Goal: Task Accomplishment & Management: Manage account settings

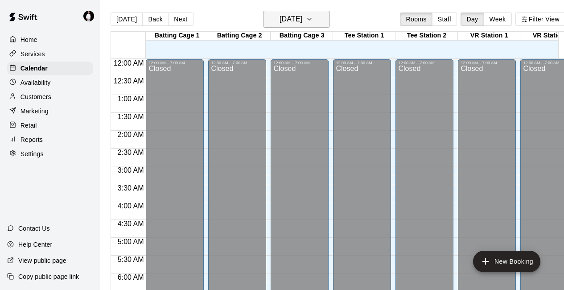
scroll to position [599, 0]
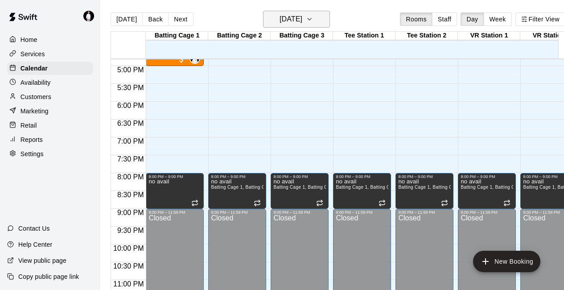
click at [311, 20] on icon "button" at bounding box center [309, 19] width 4 height 2
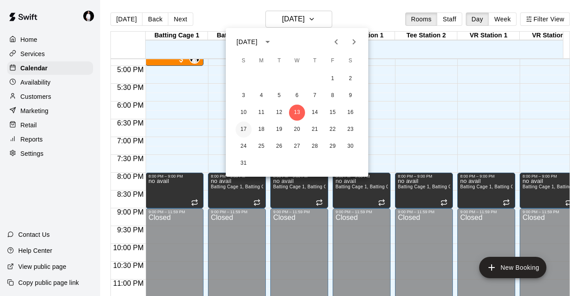
click at [244, 128] on button "17" at bounding box center [244, 130] width 16 height 16
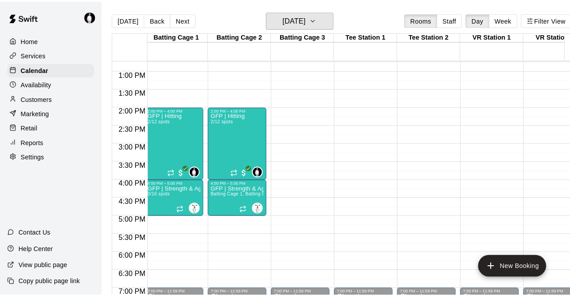
scroll to position [453, 3]
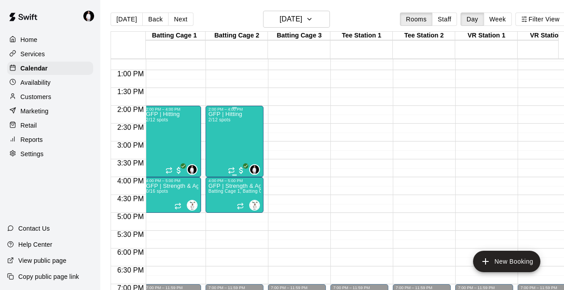
click at [217, 139] on div "GFP | Hitting 2/12 spots" at bounding box center [225, 256] width 34 height 290
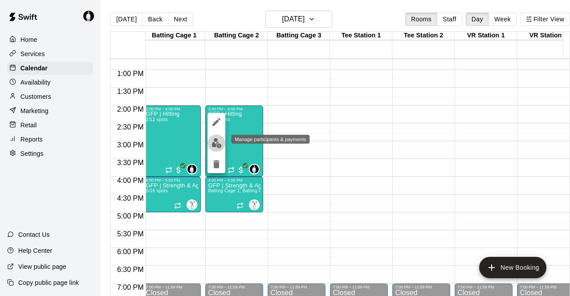
click at [218, 143] on img "edit" at bounding box center [217, 143] width 10 height 10
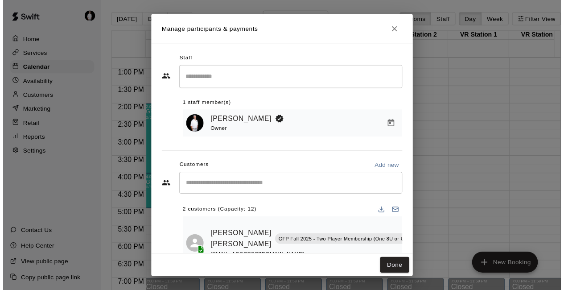
scroll to position [52, 0]
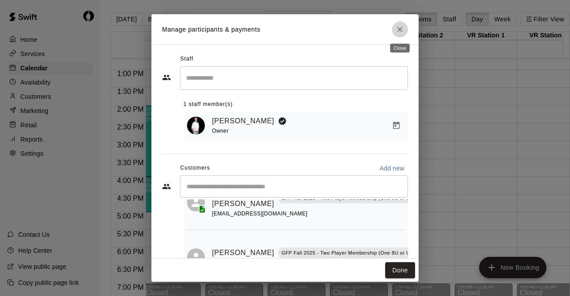
click at [404, 31] on icon "Close" at bounding box center [400, 29] width 9 height 9
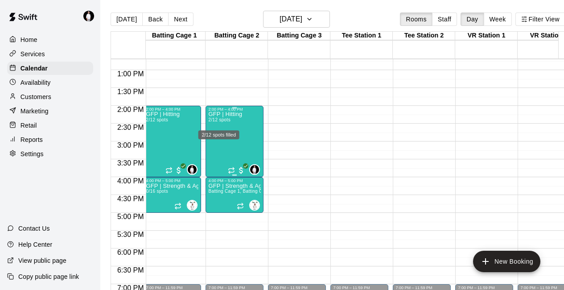
click at [231, 132] on div "2/12 spots filled" at bounding box center [218, 134] width 41 height 9
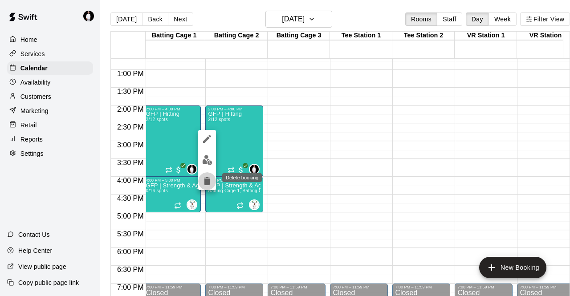
click at [206, 180] on icon "delete" at bounding box center [207, 181] width 6 height 8
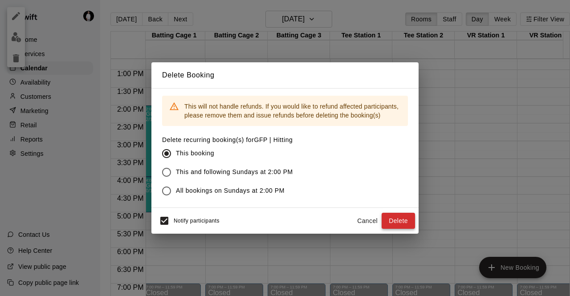
click at [400, 222] on button "Delete" at bounding box center [398, 221] width 33 height 16
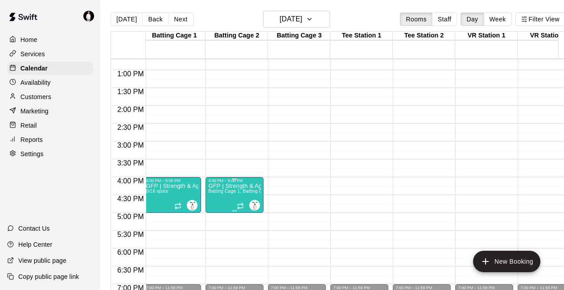
click at [229, 190] on span "Batting Cage 1, Batting Cage 2" at bounding box center [241, 191] width 66 height 5
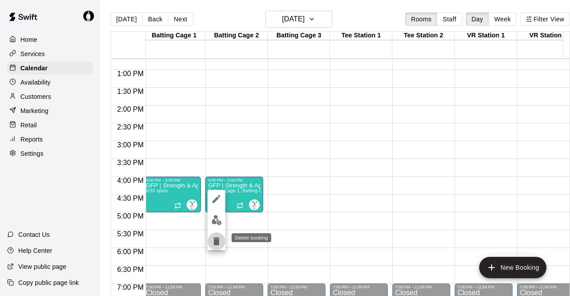
click at [214, 239] on icon "delete" at bounding box center [216, 242] width 6 height 8
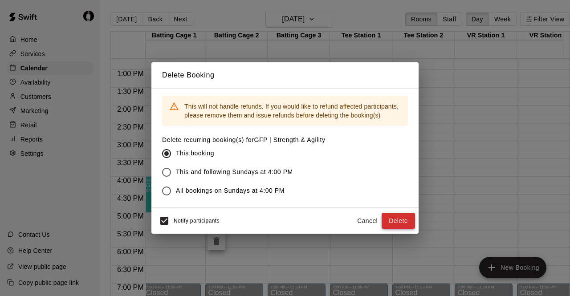
click at [409, 221] on button "Delete" at bounding box center [398, 221] width 33 height 16
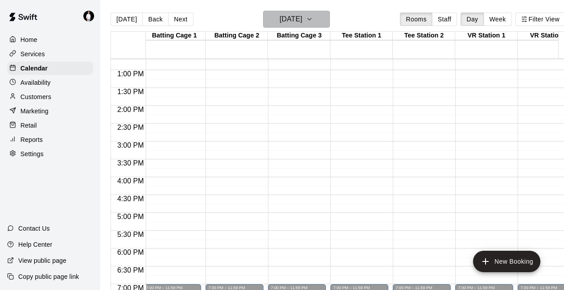
click at [313, 24] on icon "button" at bounding box center [309, 19] width 7 height 11
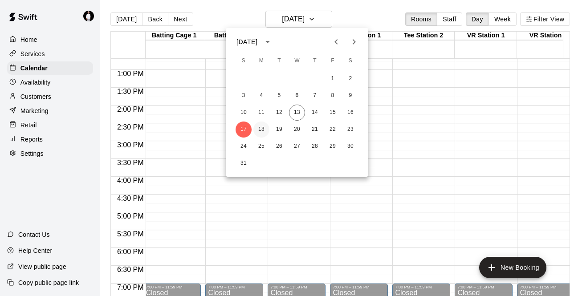
click at [260, 131] on button "18" at bounding box center [262, 130] width 16 height 16
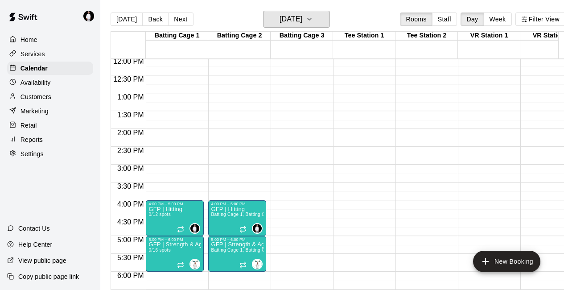
scroll to position [431, 0]
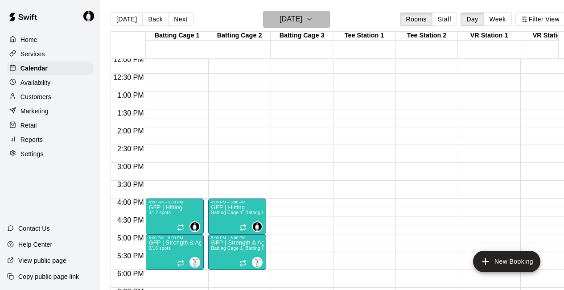
click at [313, 17] on icon "button" at bounding box center [309, 19] width 7 height 11
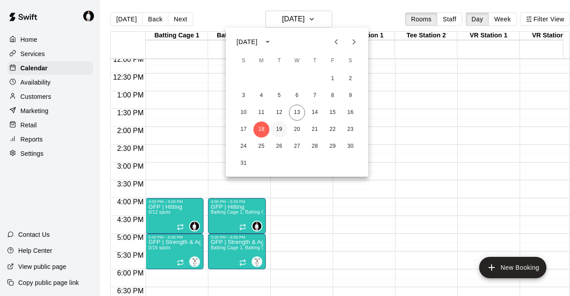
click at [278, 130] on button "19" at bounding box center [279, 130] width 16 height 16
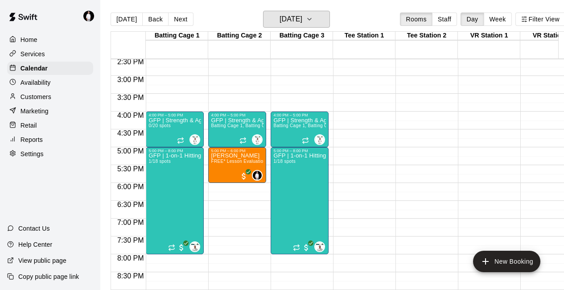
scroll to position [519, 0]
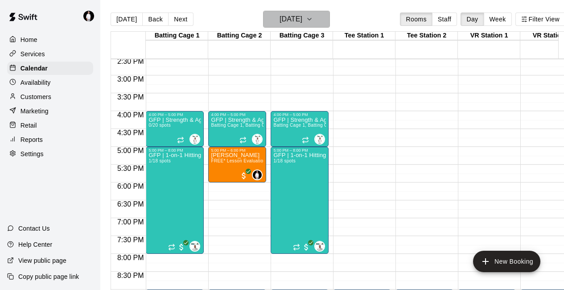
click at [313, 21] on icon "button" at bounding box center [309, 19] width 7 height 11
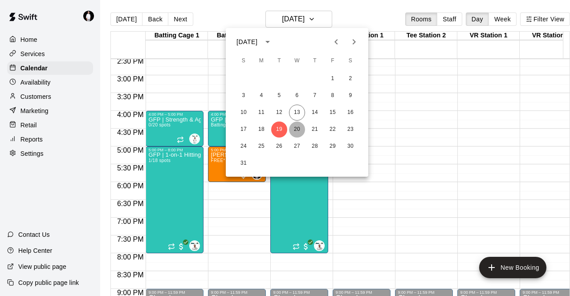
click at [300, 130] on button "20" at bounding box center [297, 130] width 16 height 16
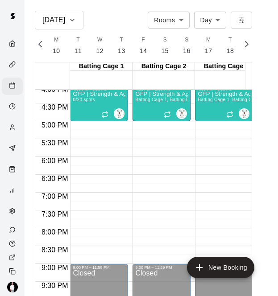
scroll to position [0, 3874]
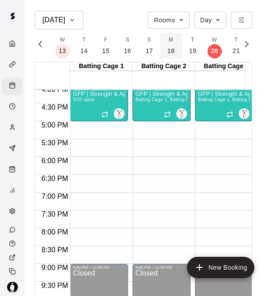
click at [167, 53] on p "18" at bounding box center [171, 50] width 8 height 9
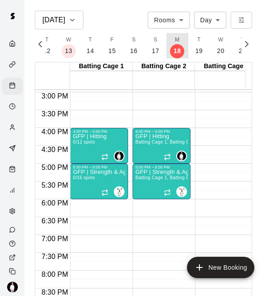
scroll to position [532, 0]
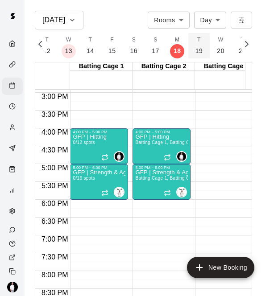
click at [195, 51] on p "19" at bounding box center [199, 50] width 8 height 9
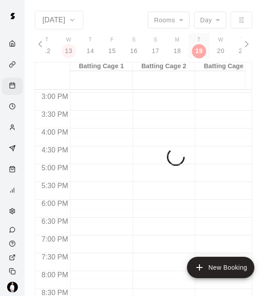
scroll to position [0, 3889]
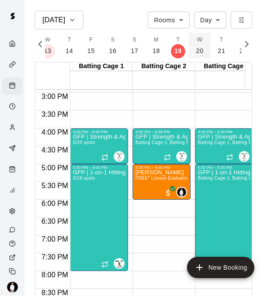
click at [197, 46] on p "20" at bounding box center [200, 50] width 8 height 9
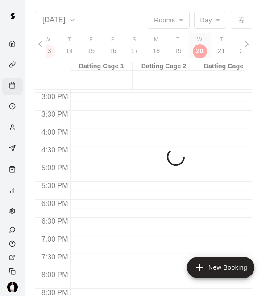
scroll to position [0, 3910]
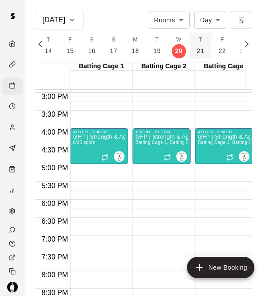
click at [197, 47] on p "21" at bounding box center [201, 50] width 8 height 9
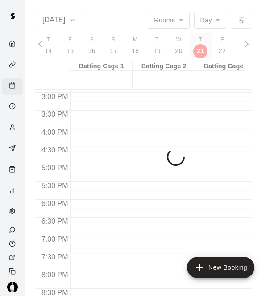
scroll to position [0, 3931]
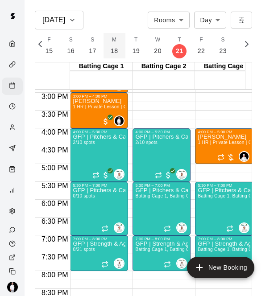
click at [108, 45] on button "M 18" at bounding box center [114, 45] width 22 height 25
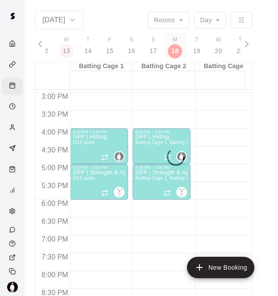
scroll to position [0, 3868]
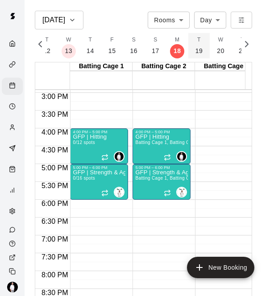
click at [196, 51] on p "19" at bounding box center [199, 50] width 8 height 9
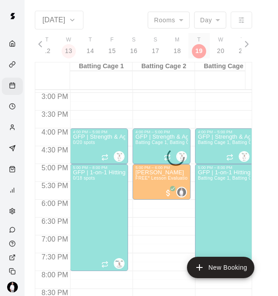
scroll to position [0, 3889]
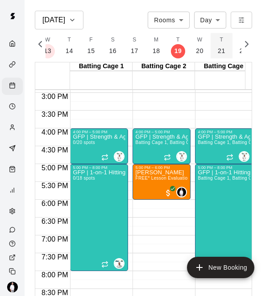
click at [221, 49] on p "21" at bounding box center [221, 50] width 8 height 9
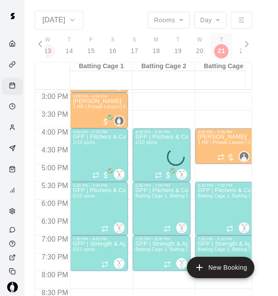
scroll to position [0, 3931]
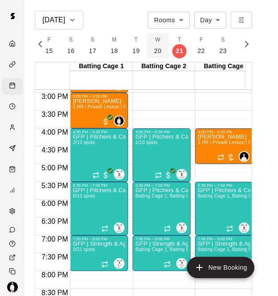
click at [154, 49] on p "20" at bounding box center [158, 50] width 8 height 9
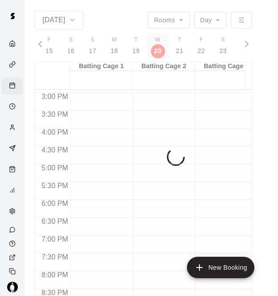
scroll to position [0, 3910]
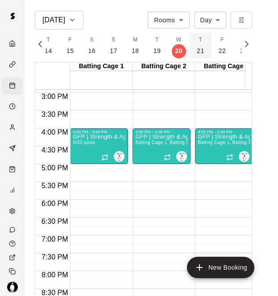
click at [197, 48] on p "21" at bounding box center [201, 50] width 8 height 9
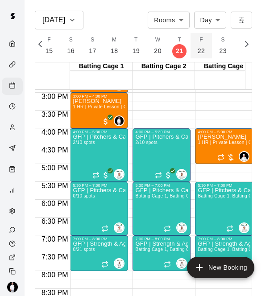
click at [199, 48] on p "22" at bounding box center [201, 50] width 8 height 9
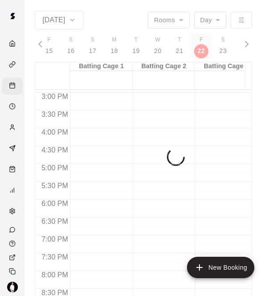
scroll to position [0, 3952]
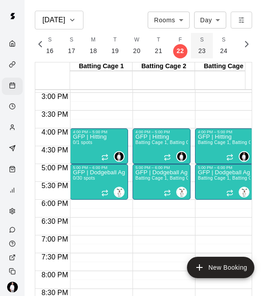
click at [198, 49] on p "23" at bounding box center [202, 50] width 8 height 9
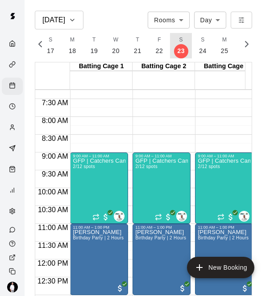
scroll to position [258, 0]
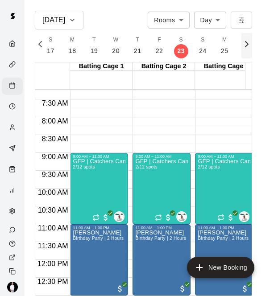
click at [250, 48] on icon "button" at bounding box center [246, 44] width 11 height 11
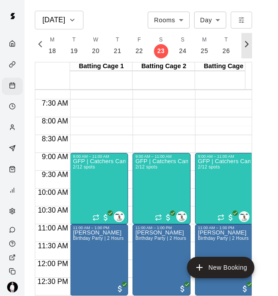
scroll to position [0, 4098]
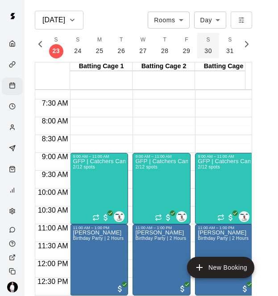
click at [205, 50] on p "30" at bounding box center [208, 50] width 8 height 9
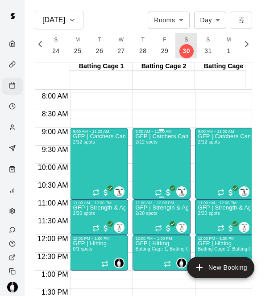
scroll to position [287, 0]
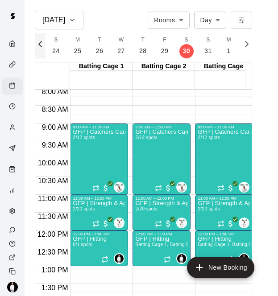
click at [40, 44] on icon "button" at bounding box center [40, 44] width 11 height 11
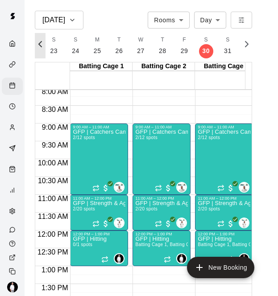
scroll to position [0, 3995]
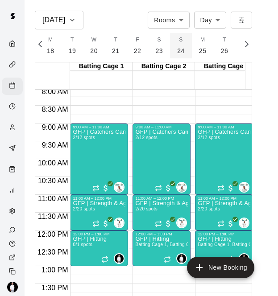
click at [172, 48] on button "S 24" at bounding box center [181, 45] width 22 height 25
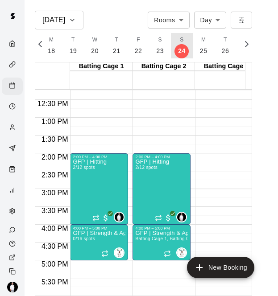
scroll to position [438, 0]
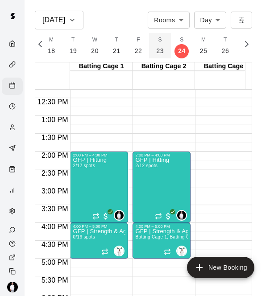
click at [157, 51] on p "23" at bounding box center [160, 50] width 8 height 9
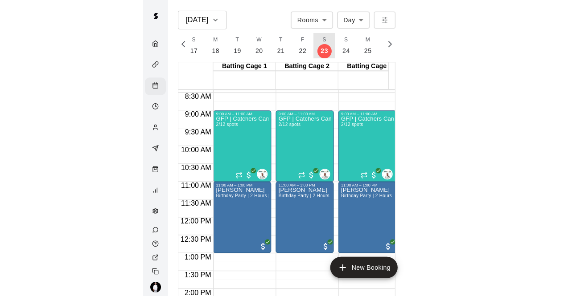
scroll to position [300, 0]
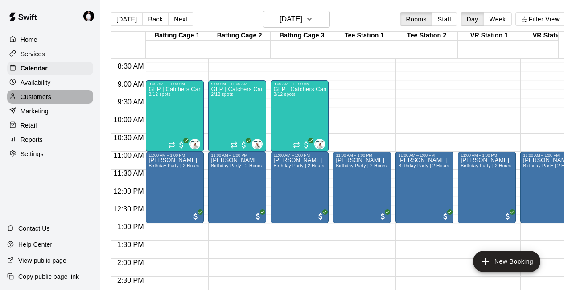
click at [45, 97] on p "Customers" at bounding box center [35, 96] width 31 height 9
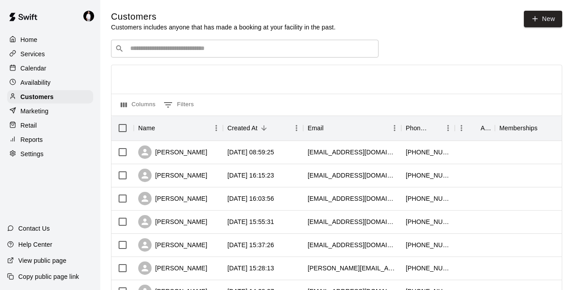
click at [217, 53] on input "Search customers by name or email" at bounding box center [250, 48] width 247 height 9
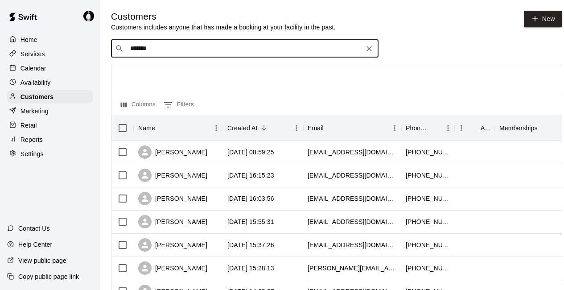
type input "******"
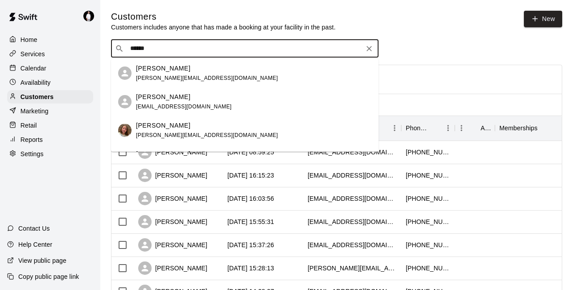
click at [176, 72] on div "[PERSON_NAME]" at bounding box center [207, 68] width 142 height 9
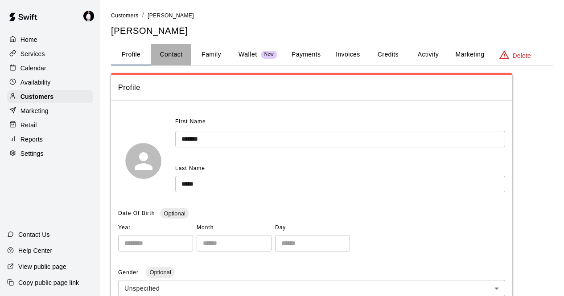
click at [180, 53] on button "Contact" at bounding box center [171, 54] width 40 height 21
select select "**"
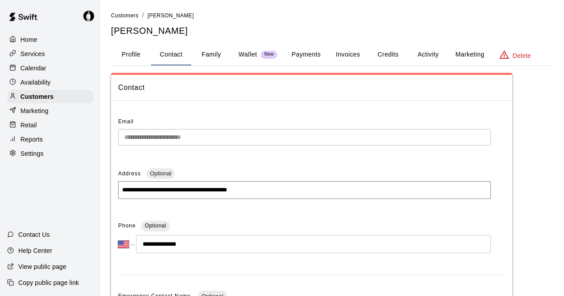
click at [40, 68] on p "Calendar" at bounding box center [33, 68] width 26 height 9
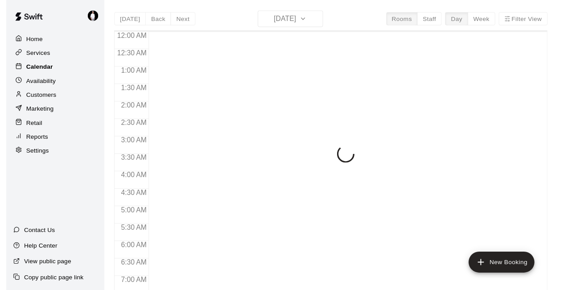
scroll to position [402, 0]
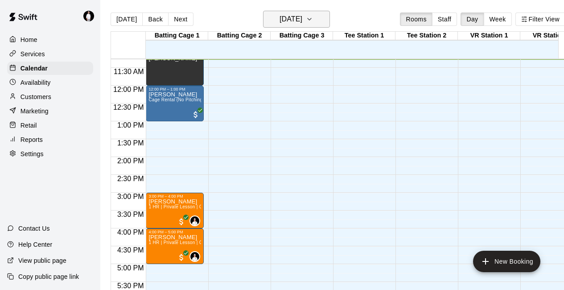
click at [313, 21] on icon "button" at bounding box center [309, 19] width 7 height 11
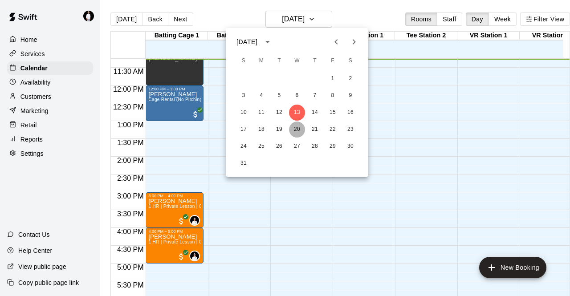
click at [296, 131] on button "20" at bounding box center [297, 130] width 16 height 16
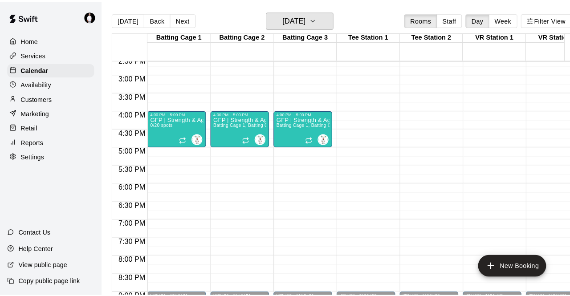
scroll to position [522, 0]
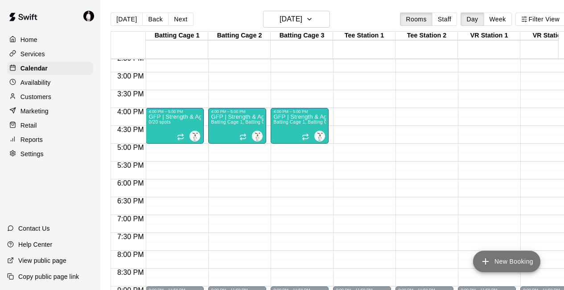
click at [487, 261] on icon "add" at bounding box center [485, 261] width 6 height 6
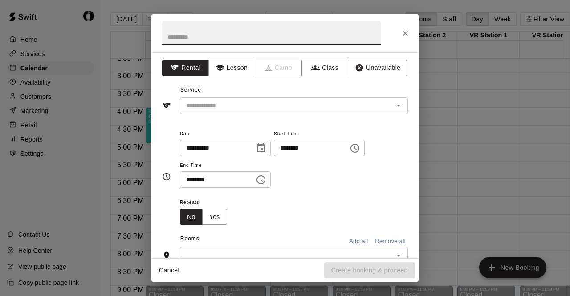
click at [299, 149] on input "********" at bounding box center [308, 148] width 69 height 16
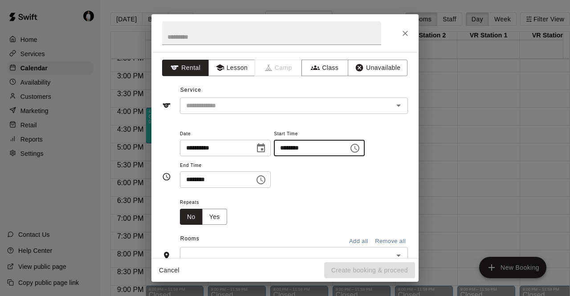
click at [317, 149] on input "********" at bounding box center [308, 148] width 69 height 16
type input "********"
click at [373, 66] on button "Unavailable" at bounding box center [378, 68] width 60 height 16
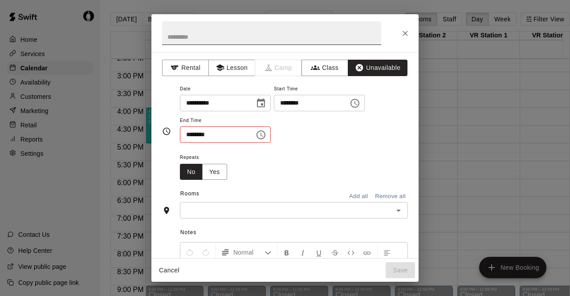
click at [214, 34] on input "text" at bounding box center [271, 33] width 219 height 24
type input "**********"
click at [226, 138] on input "********" at bounding box center [214, 135] width 69 height 16
click at [220, 139] on input "********" at bounding box center [214, 135] width 69 height 16
click at [212, 135] on input "********" at bounding box center [214, 135] width 69 height 16
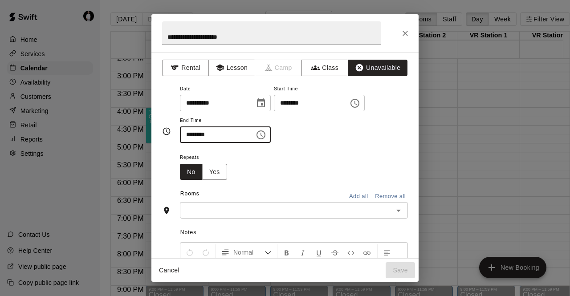
type input "********"
click at [301, 103] on input "********" at bounding box center [308, 103] width 69 height 16
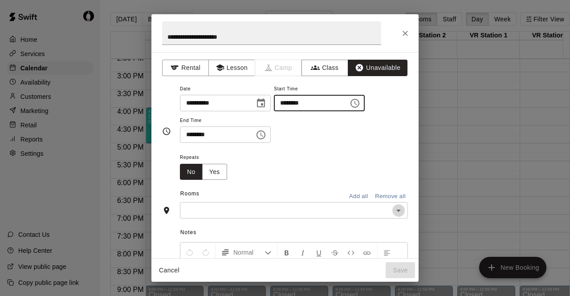
click at [393, 212] on icon "Open" at bounding box center [398, 210] width 11 height 11
type input "********"
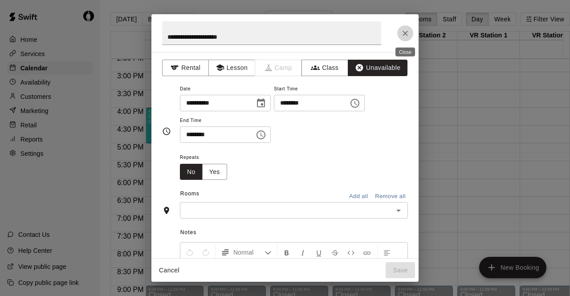
click at [409, 30] on icon "Close" at bounding box center [405, 33] width 9 height 9
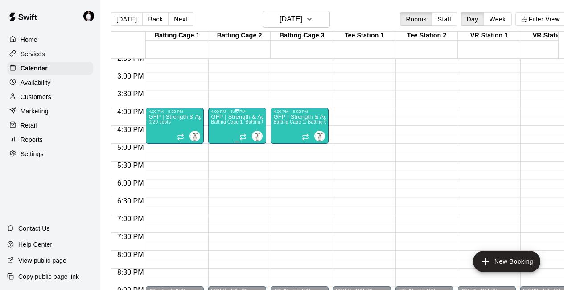
click at [217, 129] on div "GFP | Strength & Agility Batting Cage 1, Batting Cage 2, Batting Cage 3 0/20 sp…" at bounding box center [237, 259] width 53 height 290
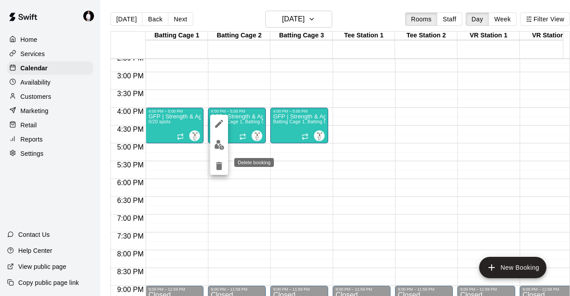
drag, startPoint x: 217, startPoint y: 167, endPoint x: 164, endPoint y: 177, distance: 54.0
click at [164, 177] on div at bounding box center [285, 148] width 570 height 296
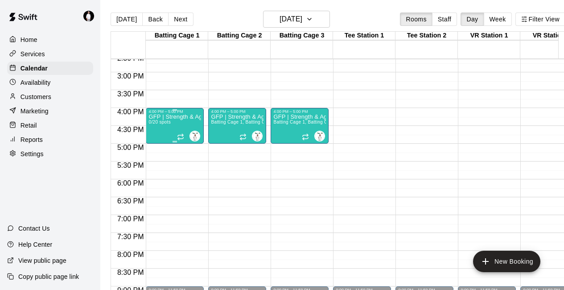
click at [179, 122] on div "GFP | Strength & Agility 0/20 spots" at bounding box center [174, 259] width 53 height 290
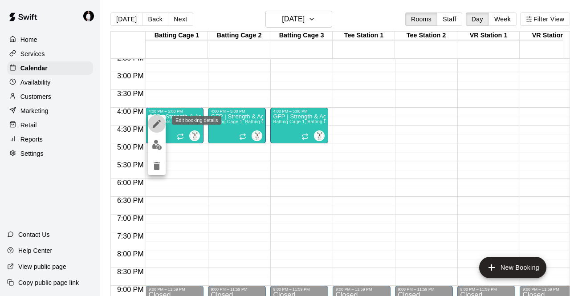
click at [159, 122] on icon "edit" at bounding box center [157, 124] width 11 height 11
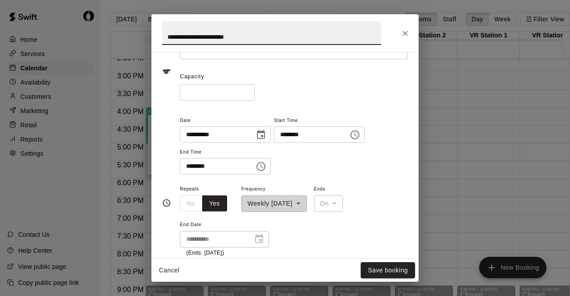
scroll to position [55, 0]
click at [405, 31] on icon "Close" at bounding box center [405, 33] width 9 height 9
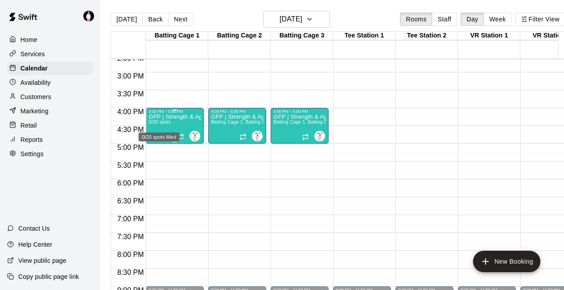
click at [166, 128] on div "0/20 spots filled" at bounding box center [159, 134] width 43 height 16
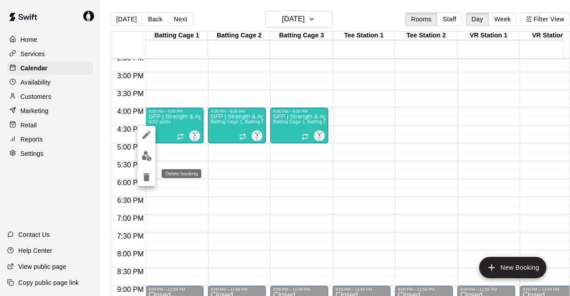
click at [147, 176] on icon "delete" at bounding box center [146, 177] width 6 height 8
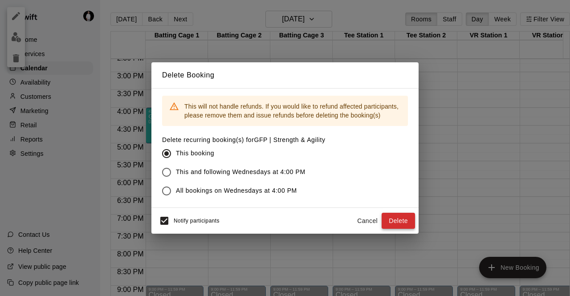
click at [396, 221] on button "Delete" at bounding box center [398, 221] width 33 height 16
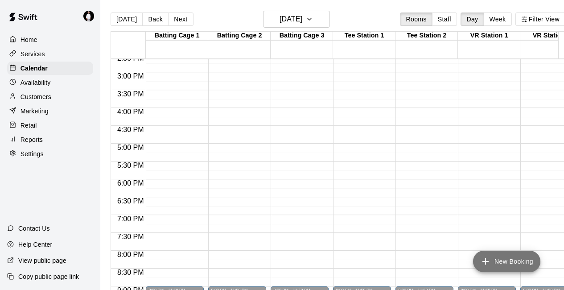
click at [480, 256] on icon "add" at bounding box center [485, 261] width 11 height 11
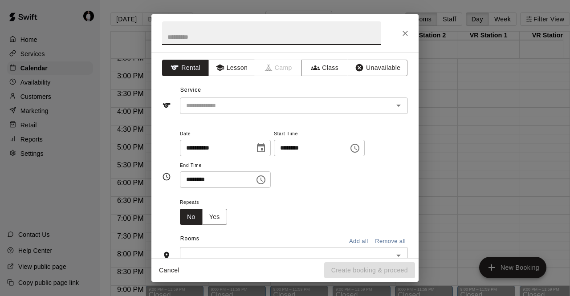
click at [297, 148] on input "********" at bounding box center [308, 148] width 69 height 16
click at [481, 139] on div "**********" at bounding box center [285, 148] width 570 height 296
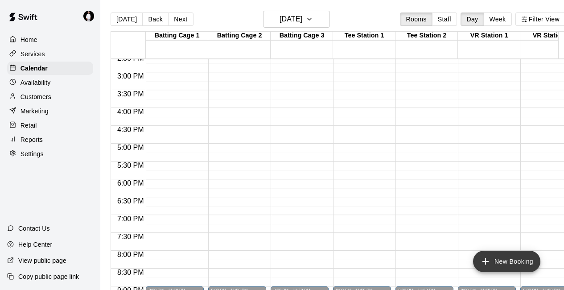
click at [506, 258] on button "New Booking" at bounding box center [506, 260] width 67 height 21
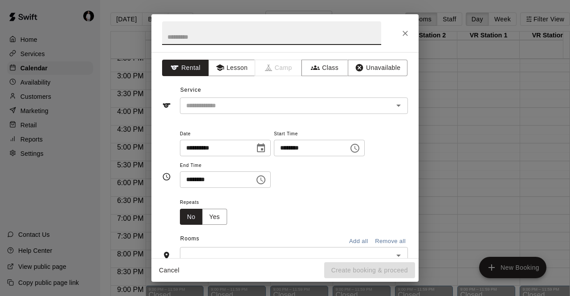
click at [297, 147] on input "********" at bounding box center [308, 148] width 69 height 16
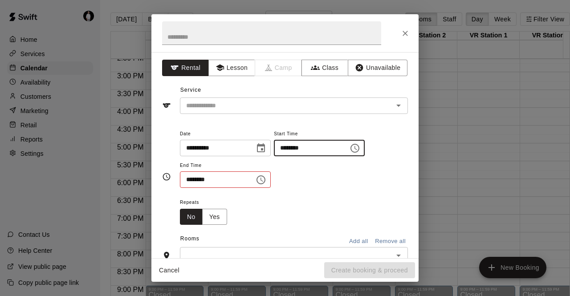
type input "********"
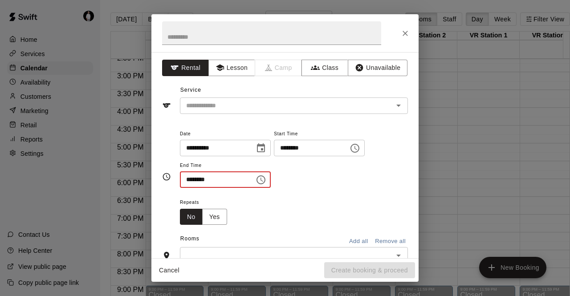
click at [187, 180] on input "********" at bounding box center [214, 180] width 69 height 16
click at [212, 181] on input "********" at bounding box center [214, 180] width 69 height 16
type input "********"
click at [182, 41] on input "text" at bounding box center [271, 33] width 219 height 24
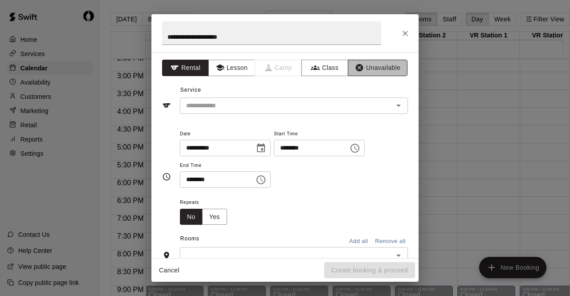
click at [374, 67] on button "Unavailable" at bounding box center [378, 68] width 60 height 16
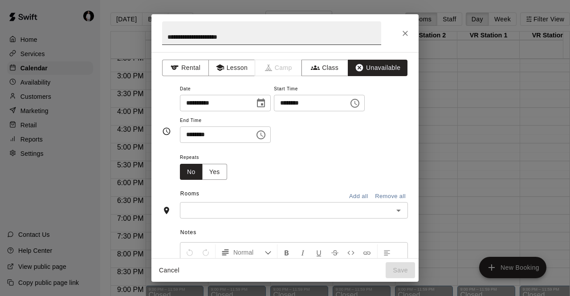
click at [248, 39] on input "**********" at bounding box center [271, 33] width 219 height 24
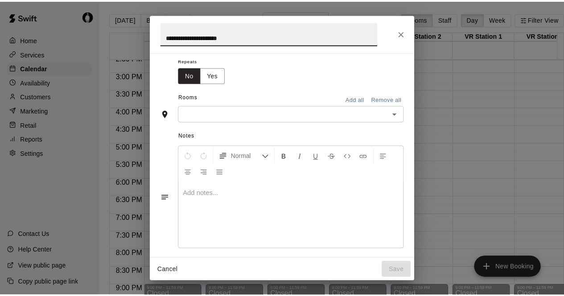
scroll to position [97, 0]
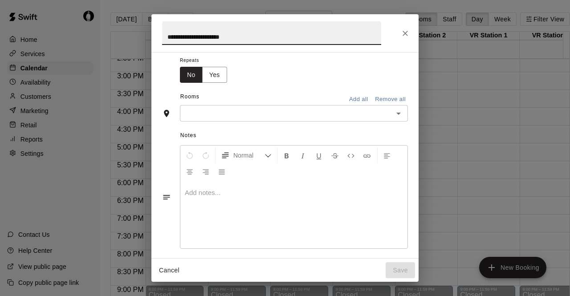
click at [394, 114] on icon "Open" at bounding box center [398, 113] width 11 height 11
type input "**********"
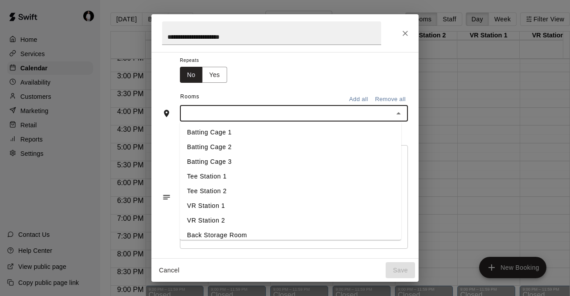
click at [221, 130] on li "Batting Cage 1" at bounding box center [290, 132] width 221 height 15
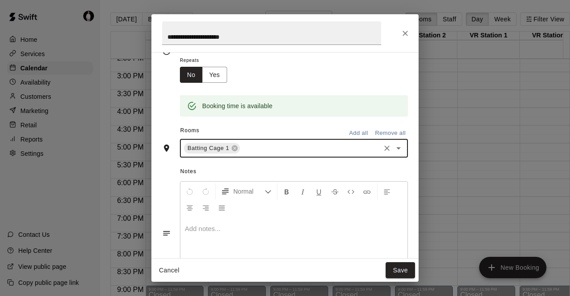
click at [393, 146] on icon "Open" at bounding box center [398, 148] width 11 height 11
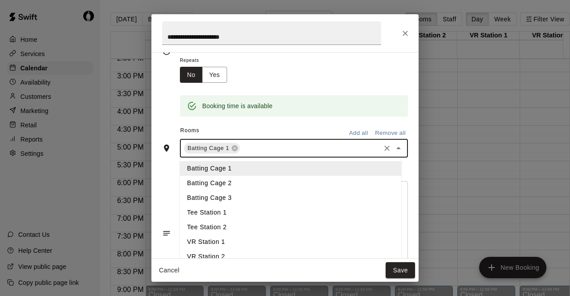
click at [264, 185] on li "Batting Cage 2" at bounding box center [290, 183] width 221 height 15
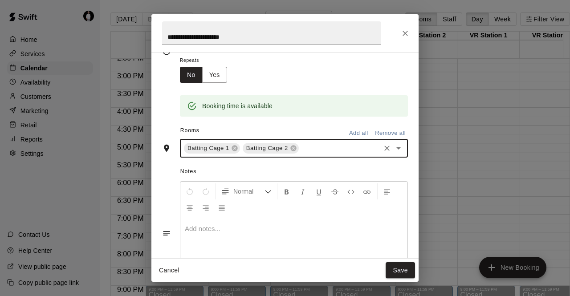
click at [397, 148] on icon "Open" at bounding box center [399, 149] width 4 height 2
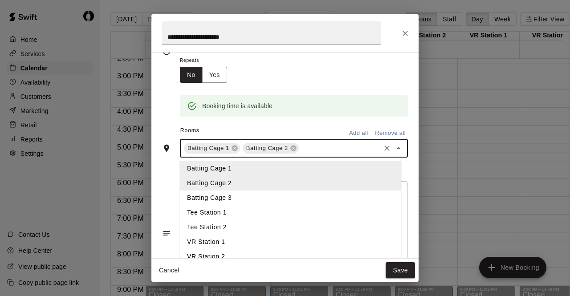
click at [265, 197] on li "Batting Cage 3" at bounding box center [290, 198] width 221 height 15
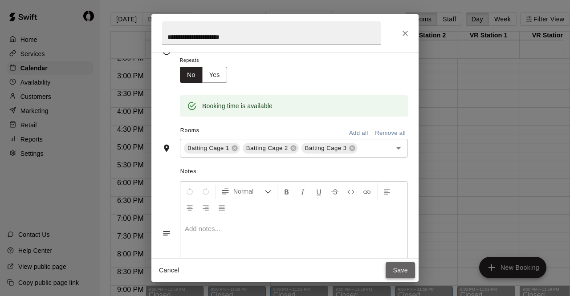
click at [398, 269] on button "Save" at bounding box center [400, 270] width 29 height 16
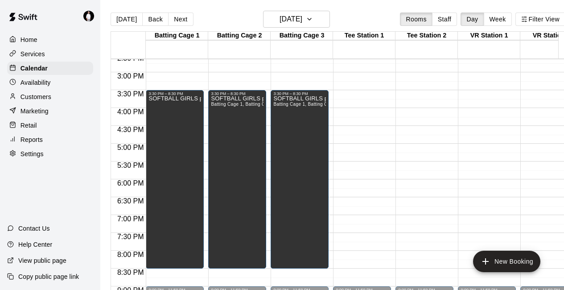
click at [45, 101] on p "Customers" at bounding box center [35, 96] width 31 height 9
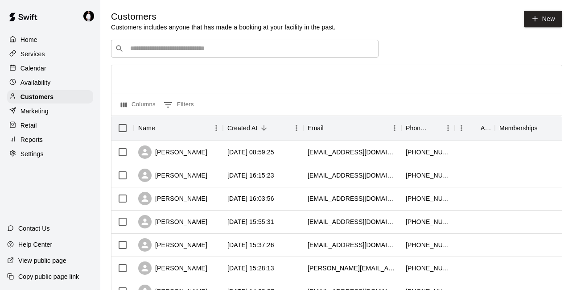
click at [294, 52] on input "Search customers by name or email" at bounding box center [250, 48] width 247 height 9
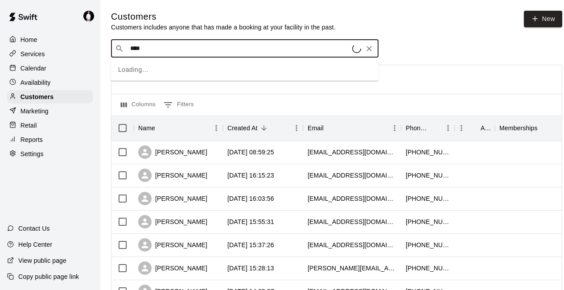
type input "*****"
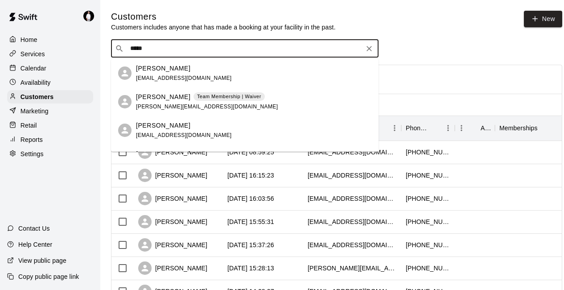
click at [229, 102] on div "[PERSON_NAME] Team Membership | Waiver [PERSON_NAME][EMAIL_ADDRESS][DOMAIN_NAME]" at bounding box center [207, 101] width 142 height 19
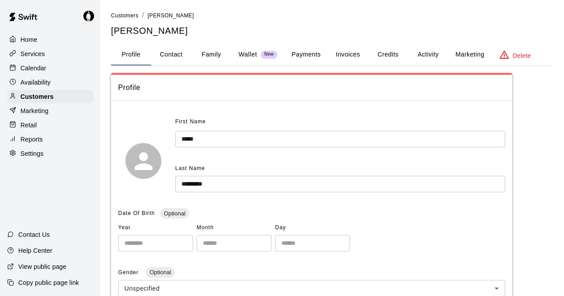
click at [431, 55] on button "Activity" at bounding box center [428, 54] width 40 height 21
